Goal: Task Accomplishment & Management: Manage account settings

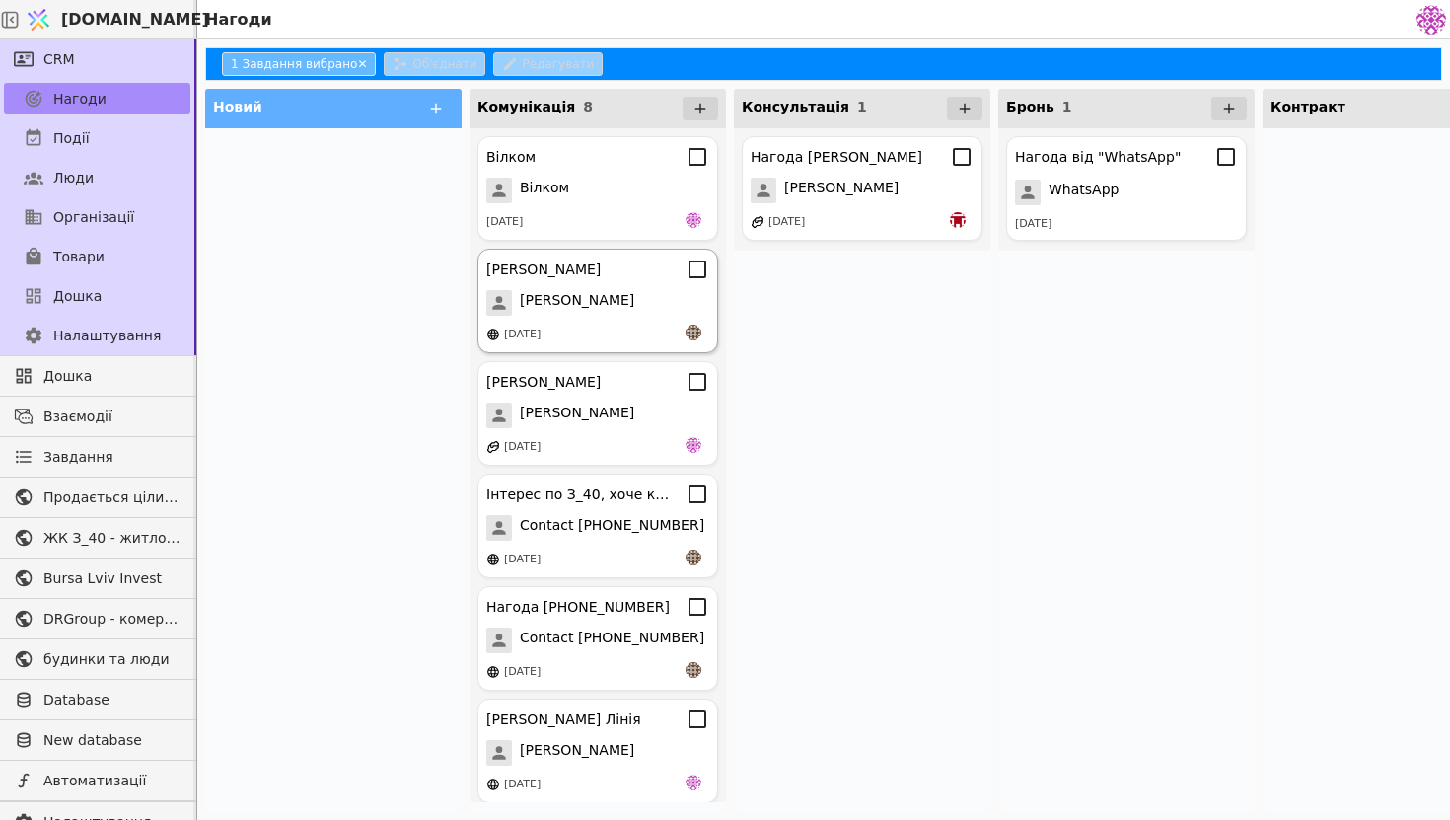
click at [581, 304] on div "[PERSON_NAME]" at bounding box center [597, 303] width 223 height 26
click at [581, 304] on body "[DOMAIN_NAME] Нагоди CRM Нагоди Події Люди Організації Товари Дошка Налаштуванн…" at bounding box center [725, 410] width 1450 height 820
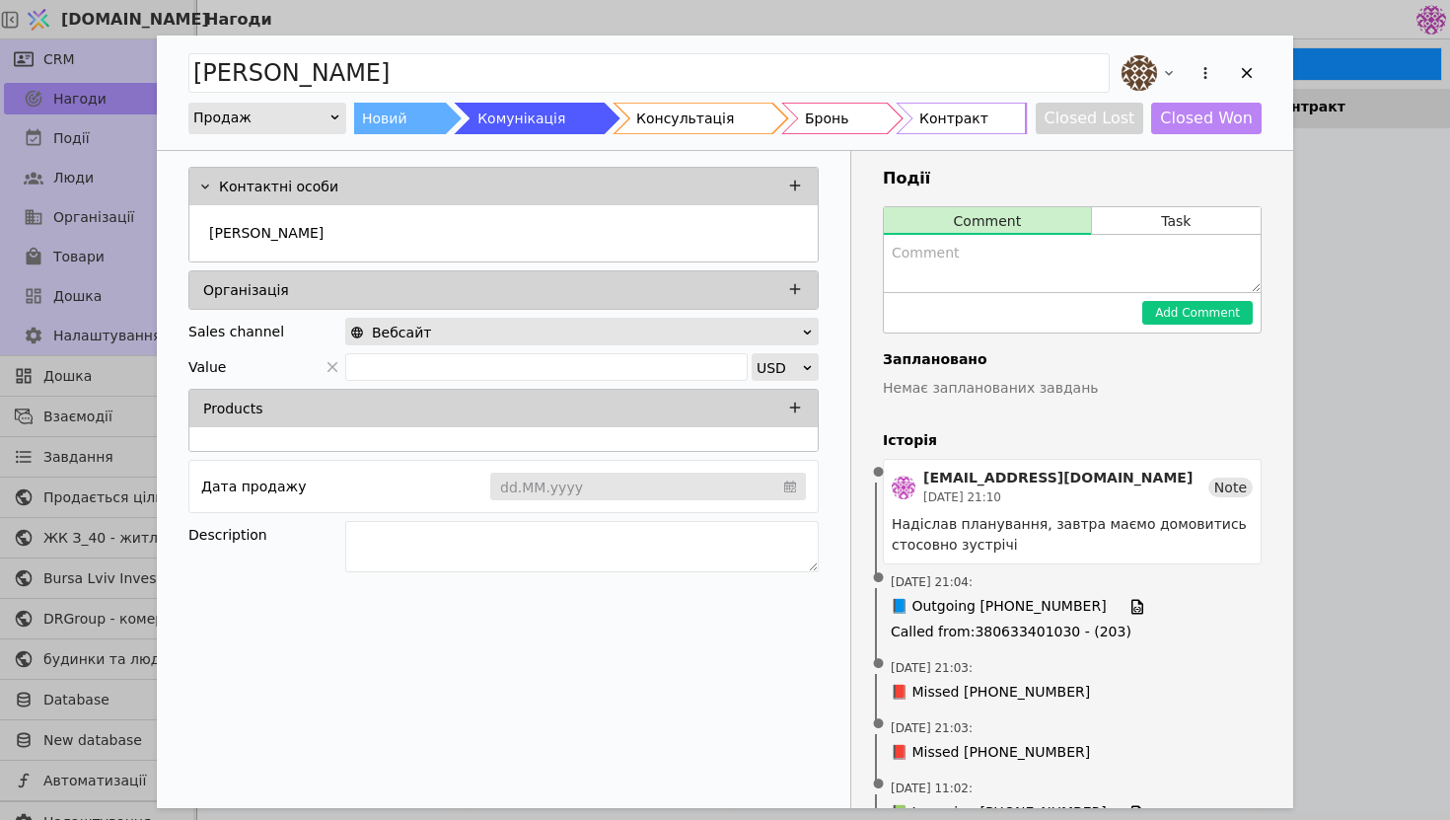
click at [1105, 391] on p "Немає запланованих завдань" at bounding box center [1072, 388] width 379 height 21
drag, startPoint x: 1077, startPoint y: 390, endPoint x: 959, endPoint y: 381, distance: 118.7
click at [960, 381] on p "Немає запланованих завдань" at bounding box center [1072, 388] width 379 height 21
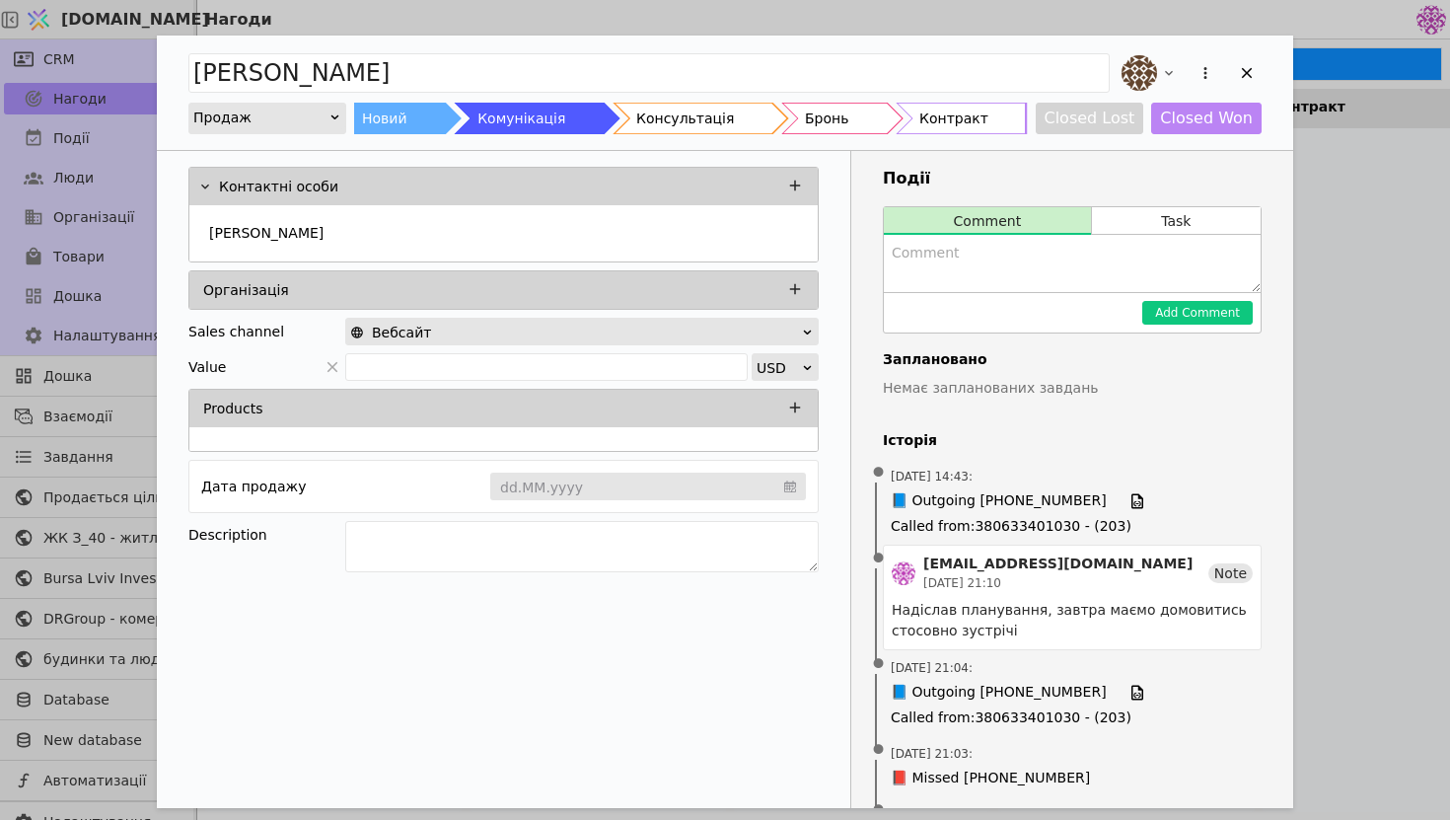
click at [1000, 267] on textarea "Add Opportunity" at bounding box center [1072, 263] width 377 height 57
type textarea "по можливості перетелефонує бо на роботі"
click at [1209, 313] on button "Add Comment" at bounding box center [1197, 313] width 110 height 24
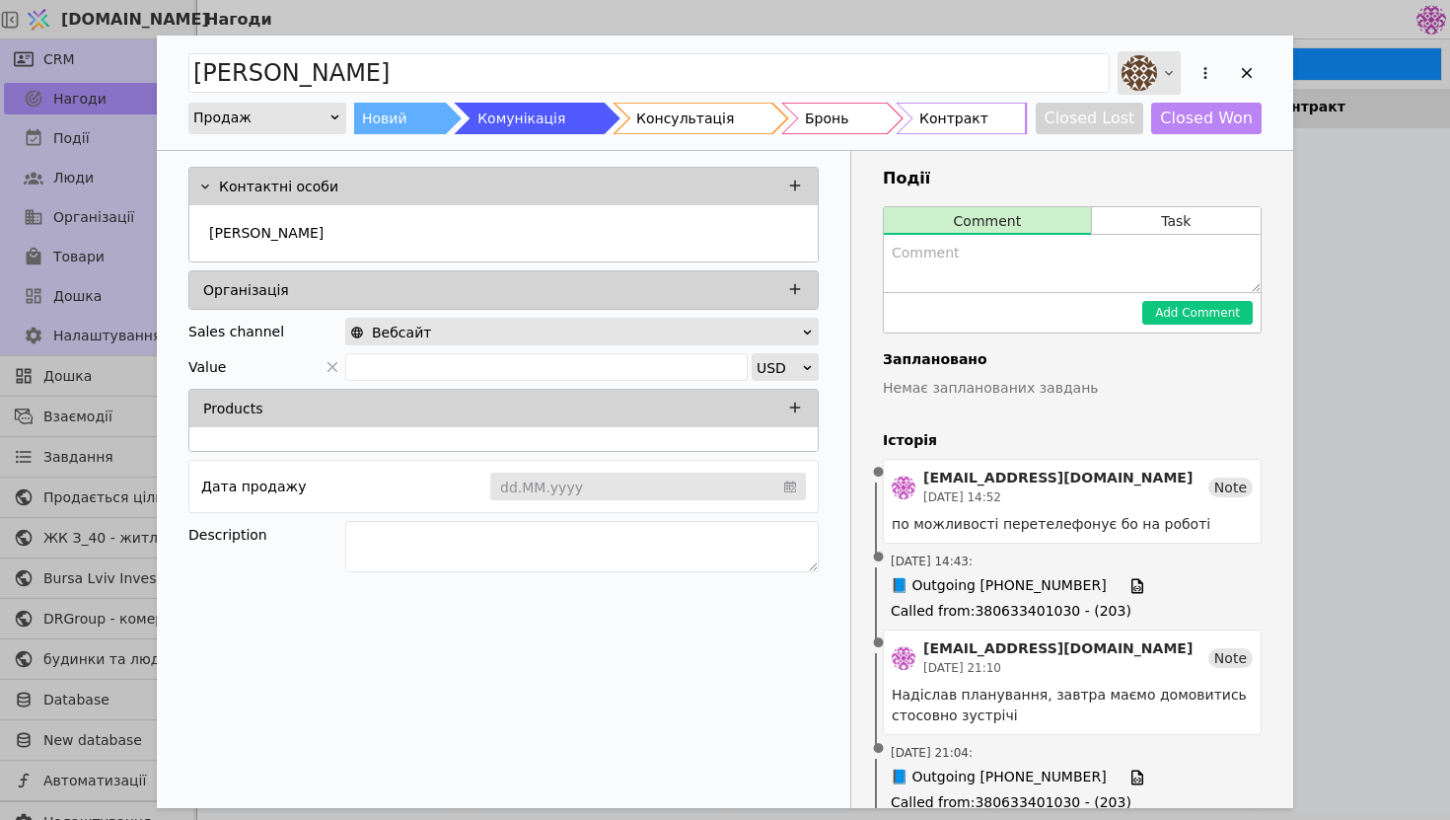
click at [1161, 68] on icon "Add Opportunity" at bounding box center [1169, 73] width 16 height 16
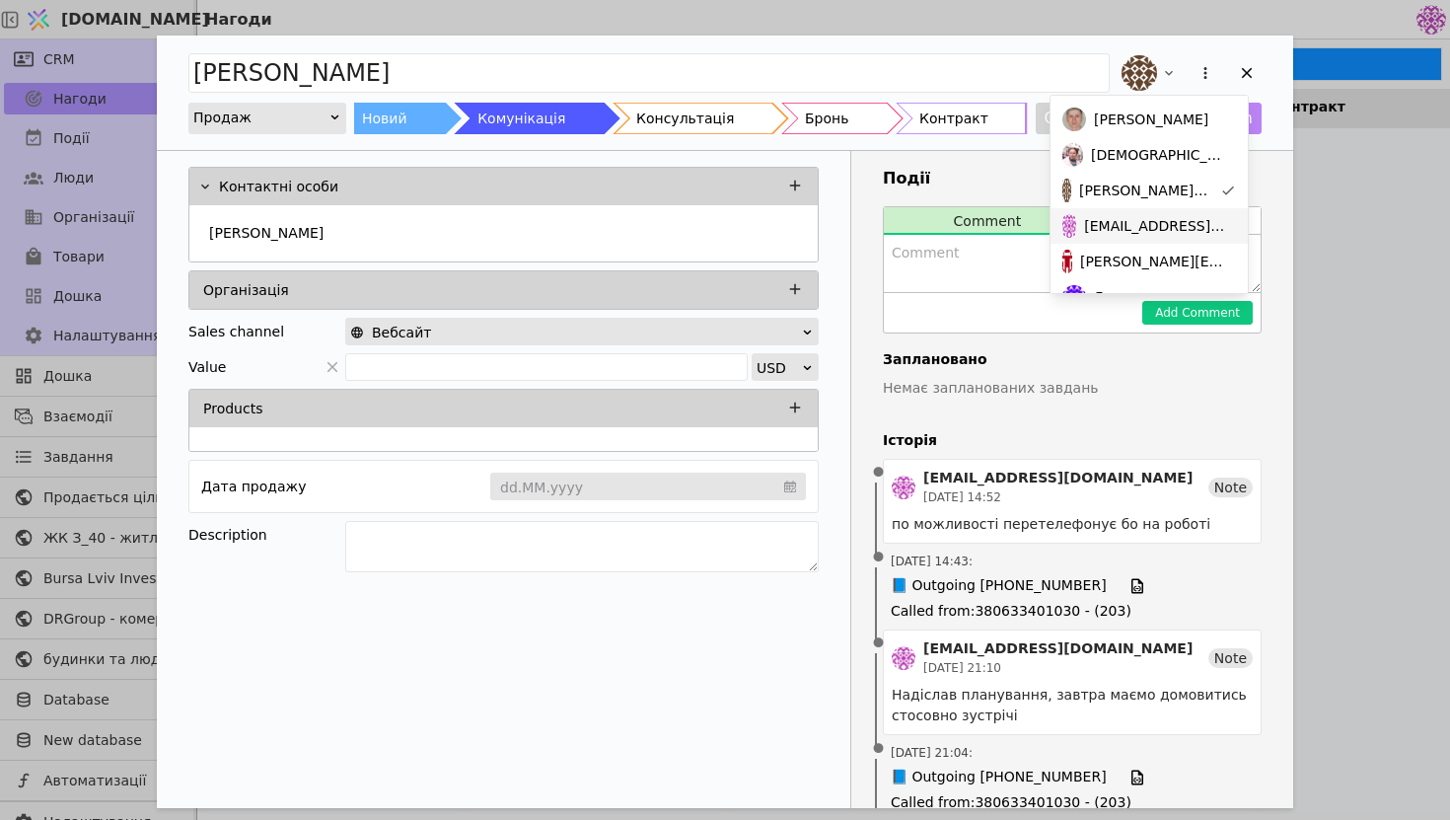
click at [1128, 233] on span "[EMAIL_ADDRESS][DOMAIN_NAME]" at bounding box center [1156, 226] width 144 height 21
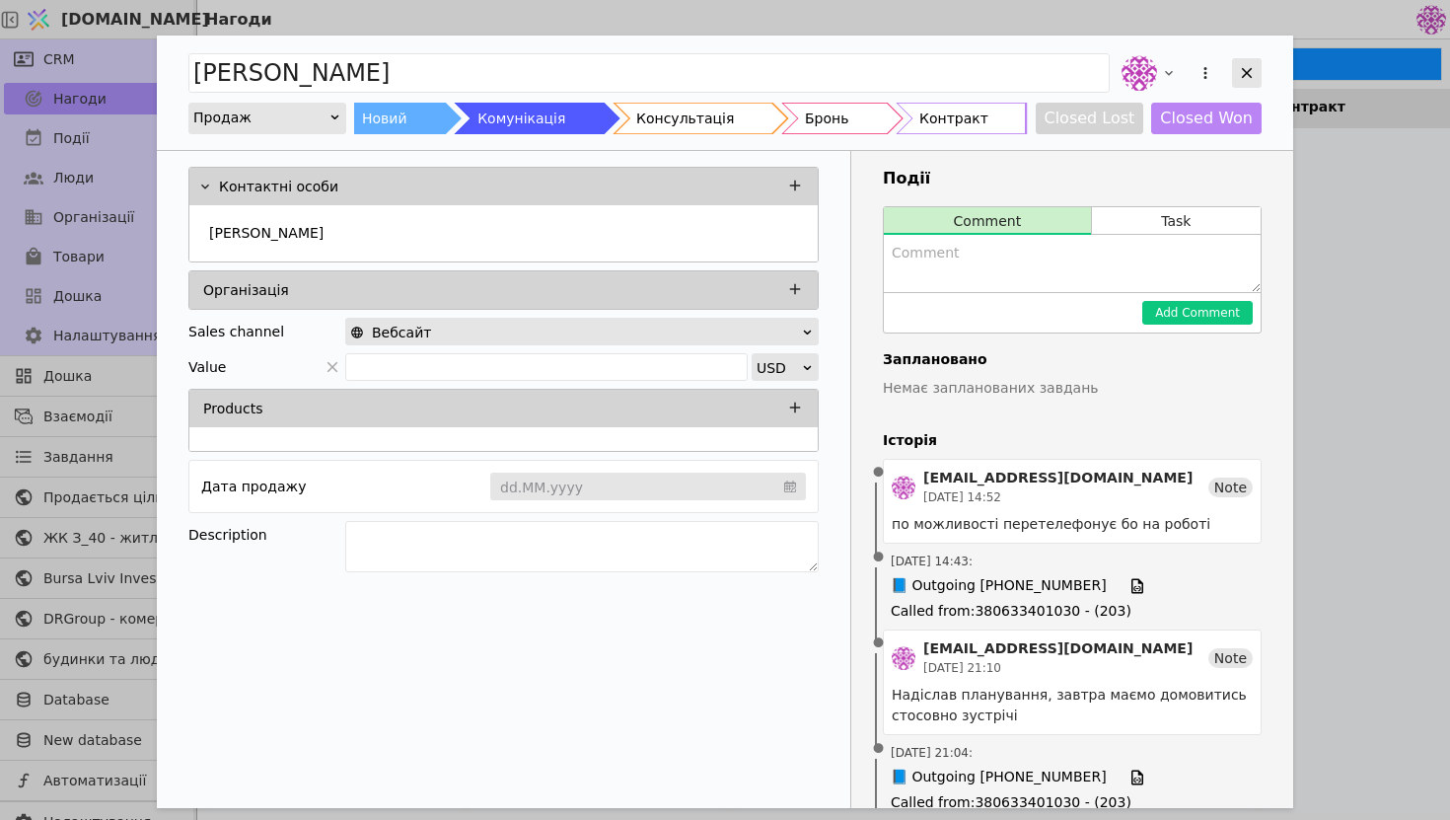
click at [1239, 66] on icon "Add Opportunity" at bounding box center [1247, 73] width 18 height 18
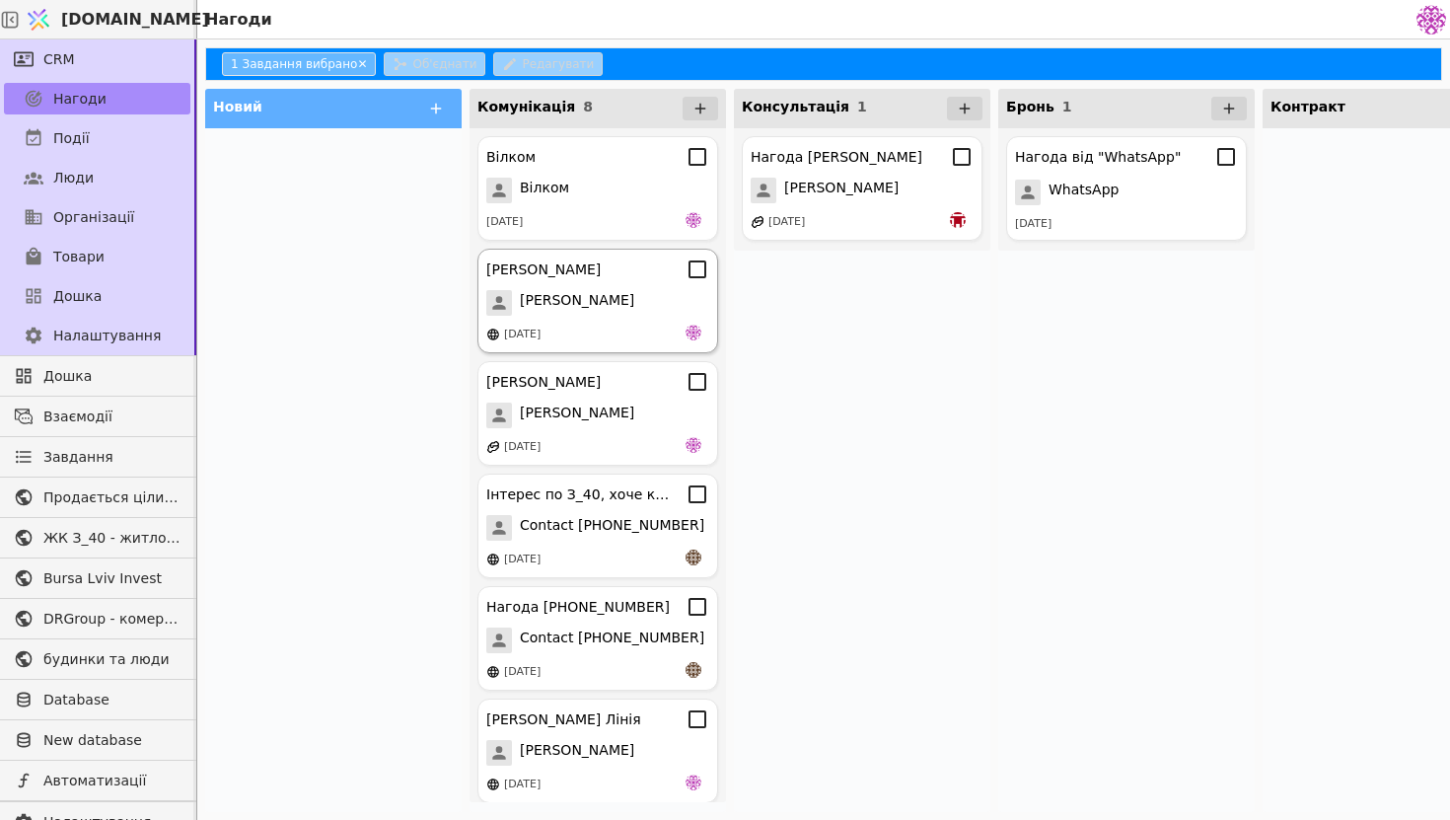
click at [612, 336] on div "[DATE]" at bounding box center [597, 334] width 223 height 20
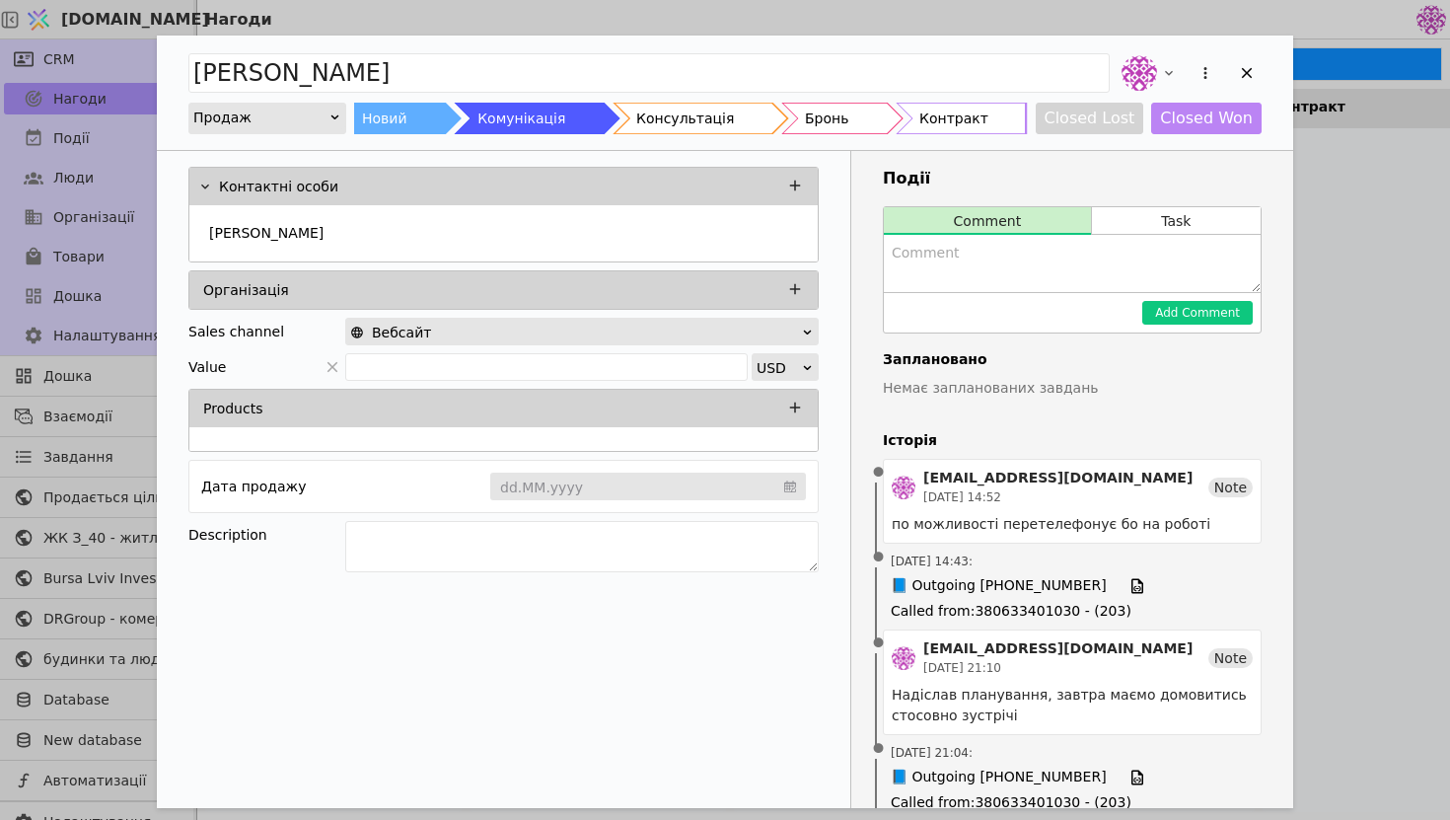
click at [1326, 337] on div "[PERSON_NAME] Новий Комунікація Консультація Бронь Контракт Closed Lost Closed …" at bounding box center [725, 410] width 1450 height 820
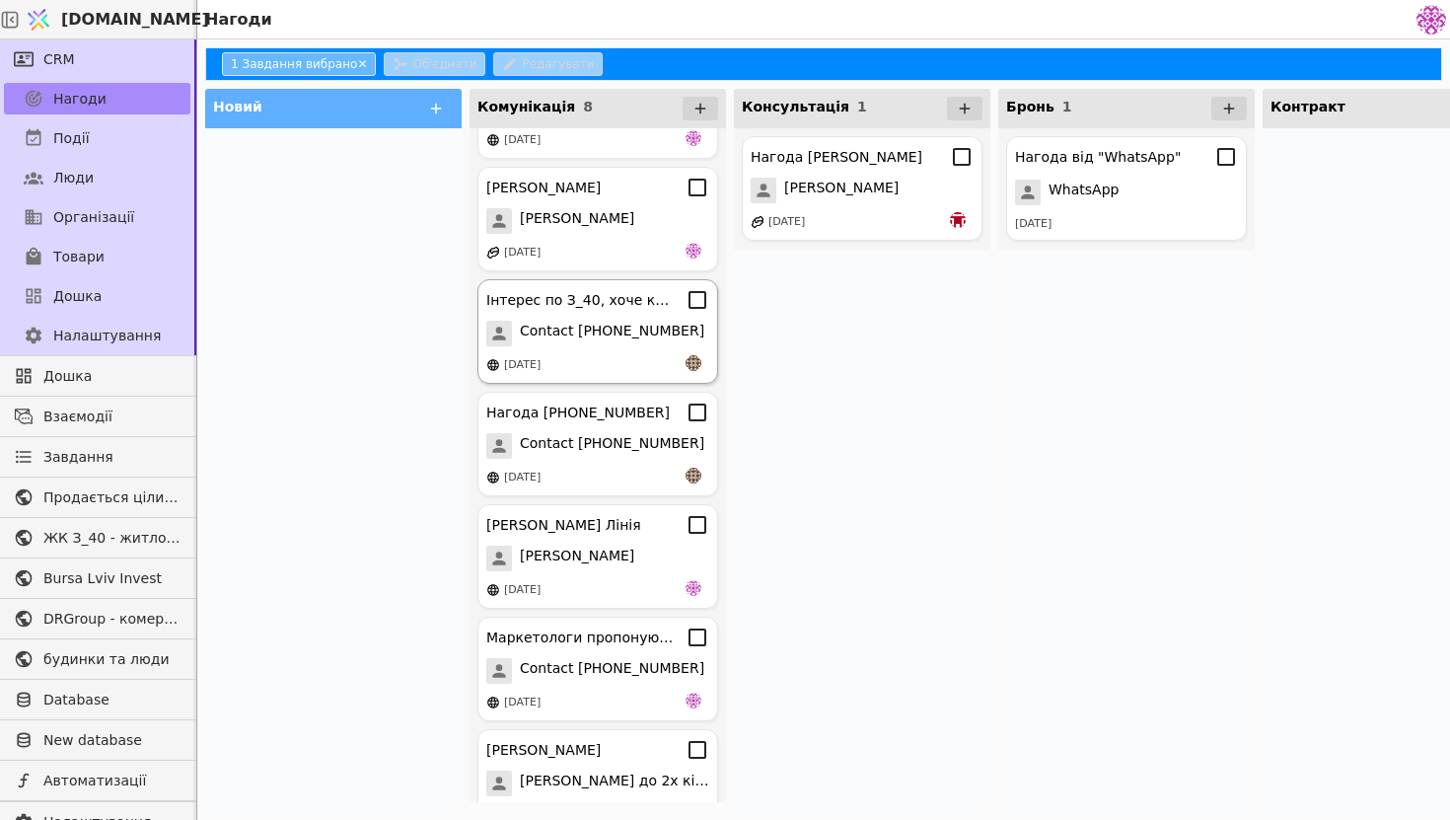
scroll to position [234, 0]
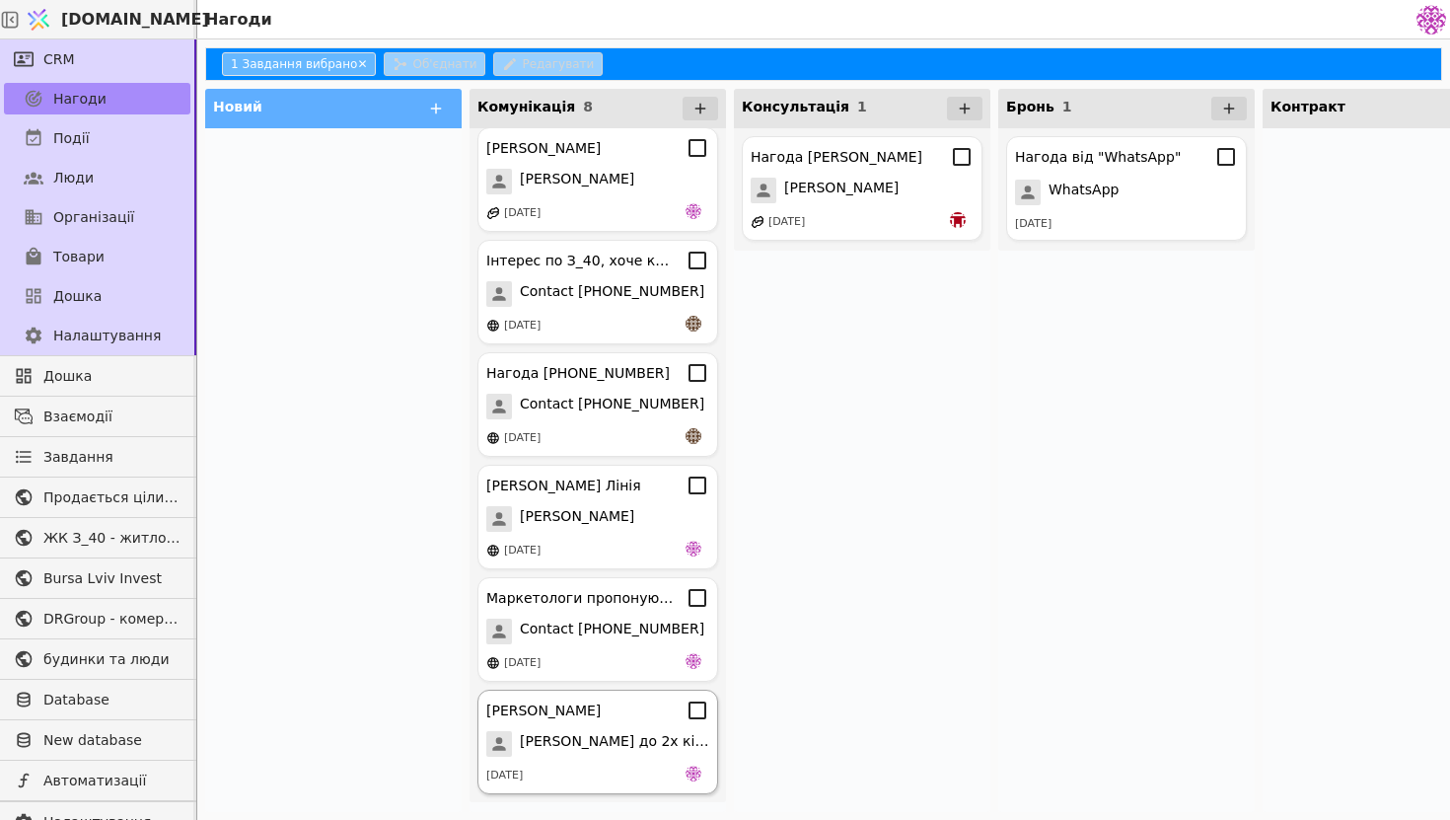
click at [584, 755] on span "[PERSON_NAME] до 2х кімнатної" at bounding box center [614, 744] width 189 height 26
